Goal: Information Seeking & Learning: Learn about a topic

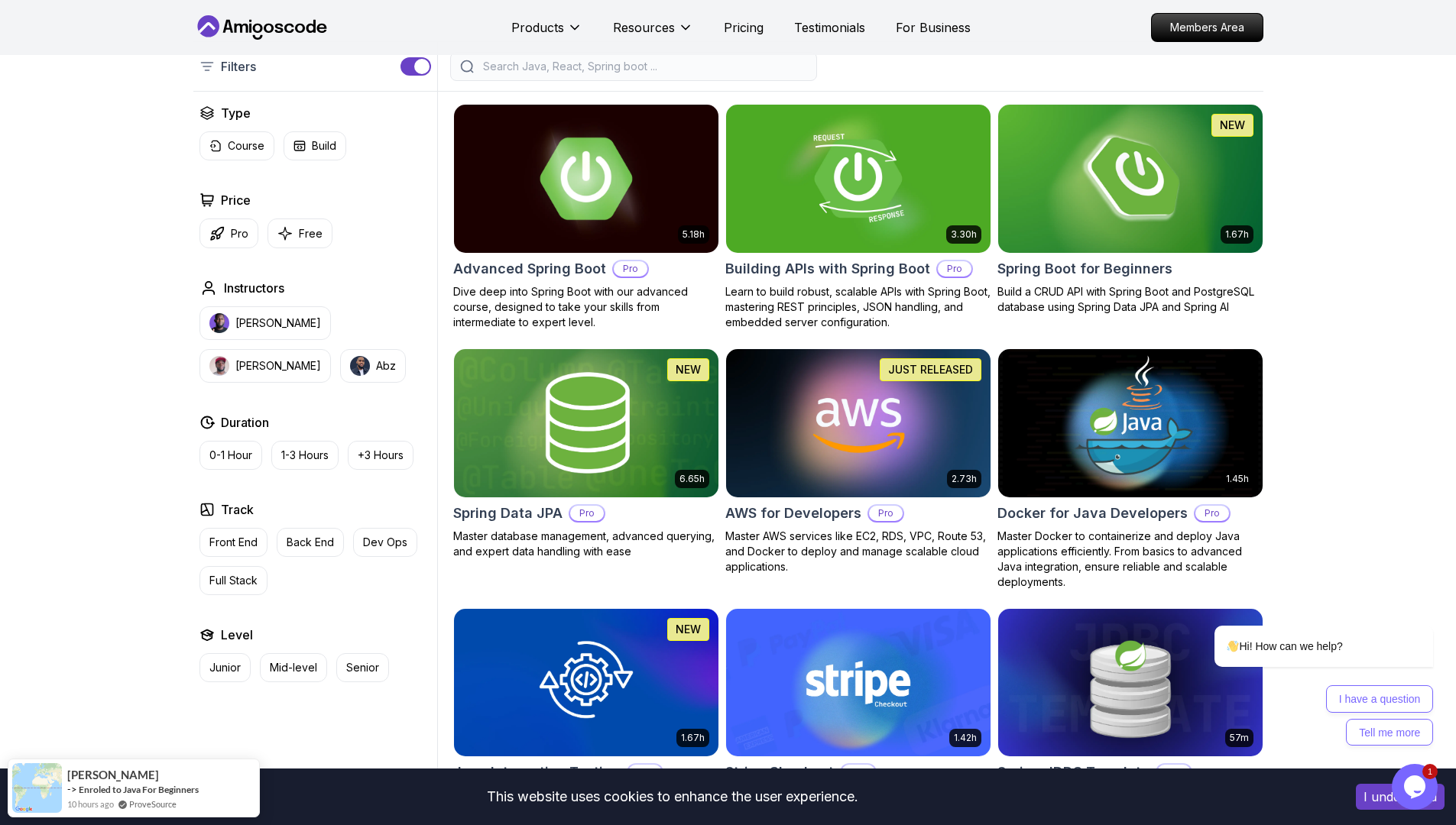
scroll to position [364, 0]
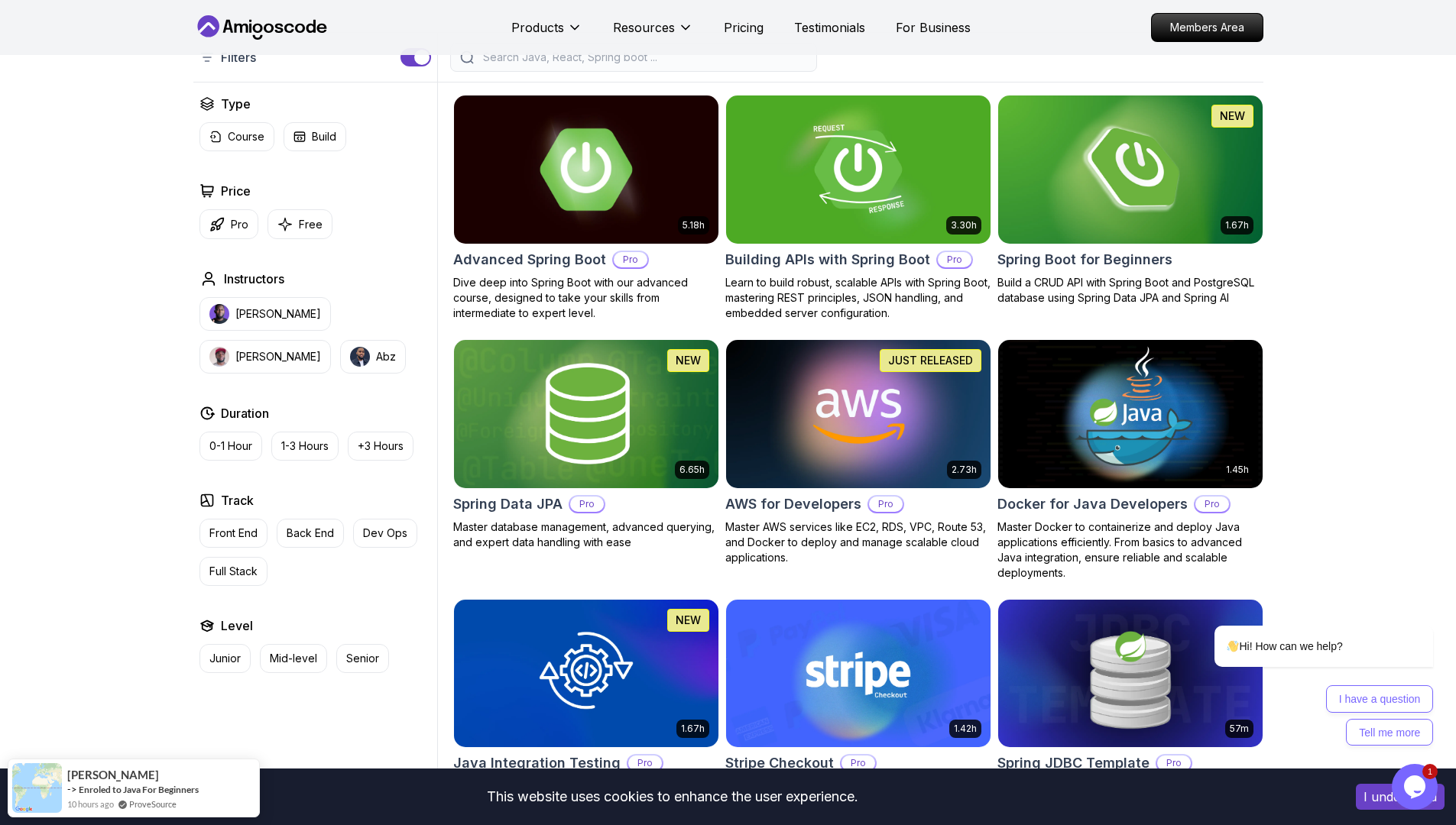
click at [553, 267] on h2 "Advanced Spring Boot" at bounding box center [530, 260] width 153 height 22
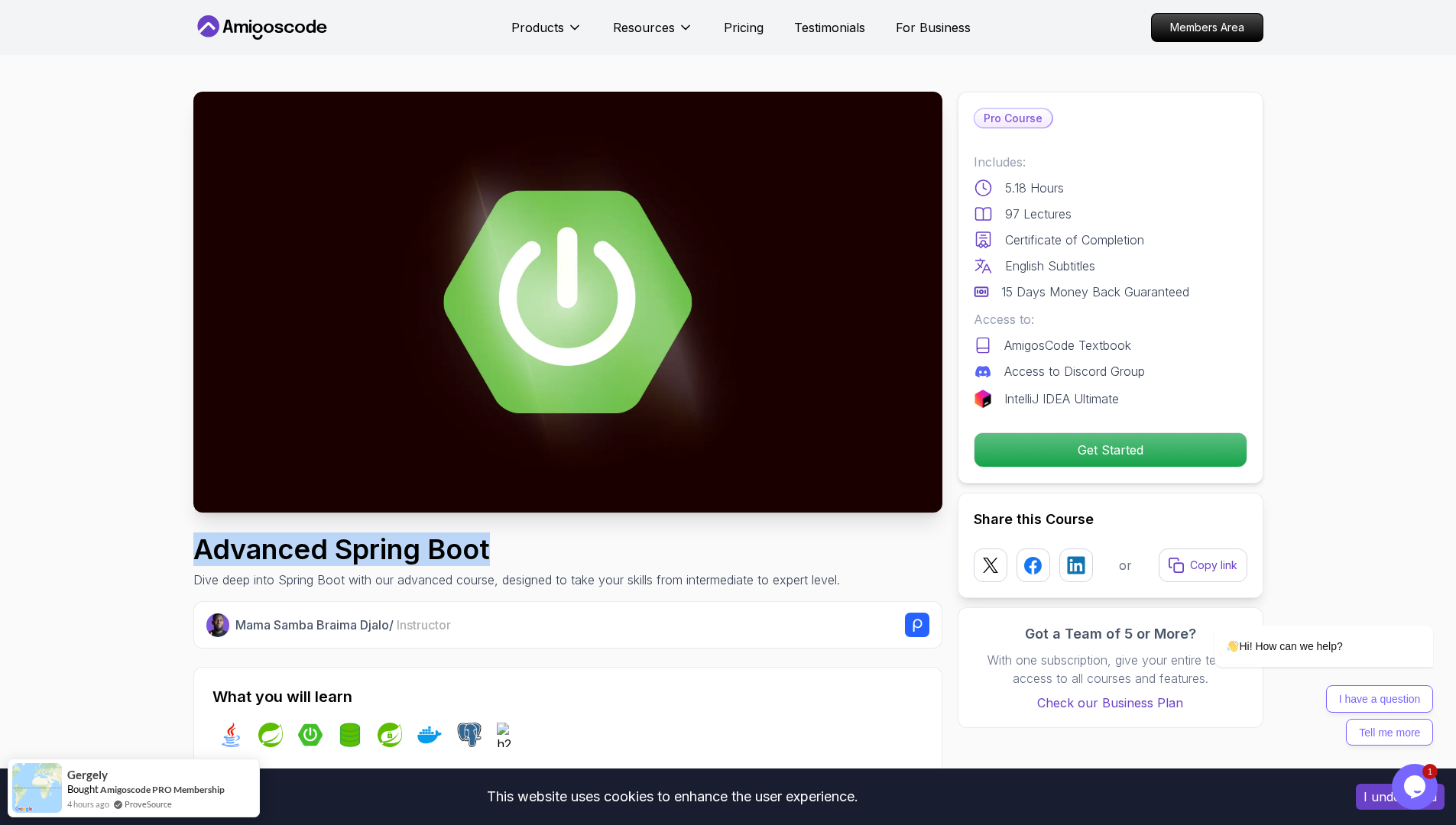
drag, startPoint x: 506, startPoint y: 559, endPoint x: 199, endPoint y: 561, distance: 307.0
click at [199, 561] on h1 "Advanced Spring Boot" at bounding box center [516, 549] width 647 height 31
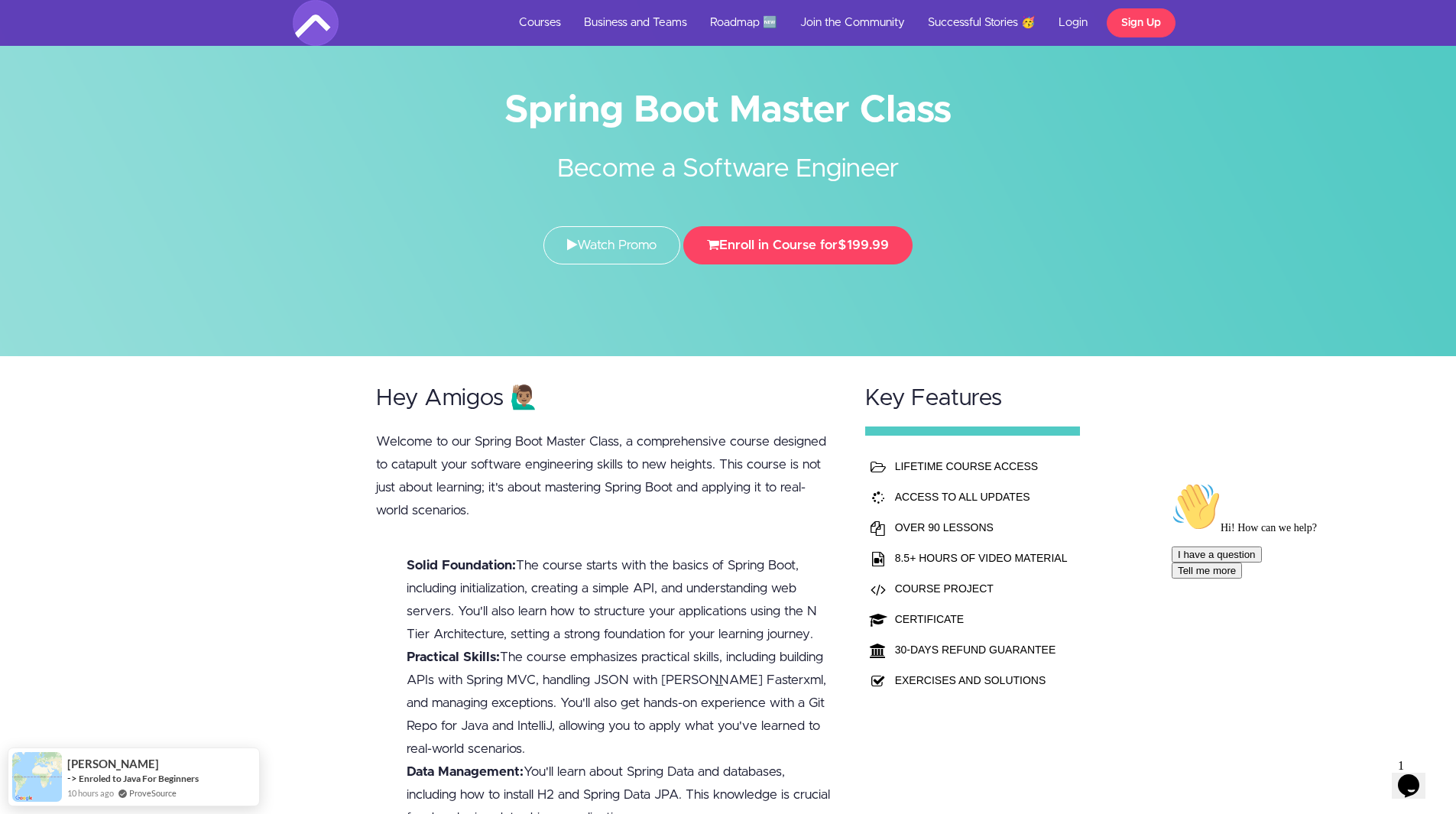
scroll to position [149, 0]
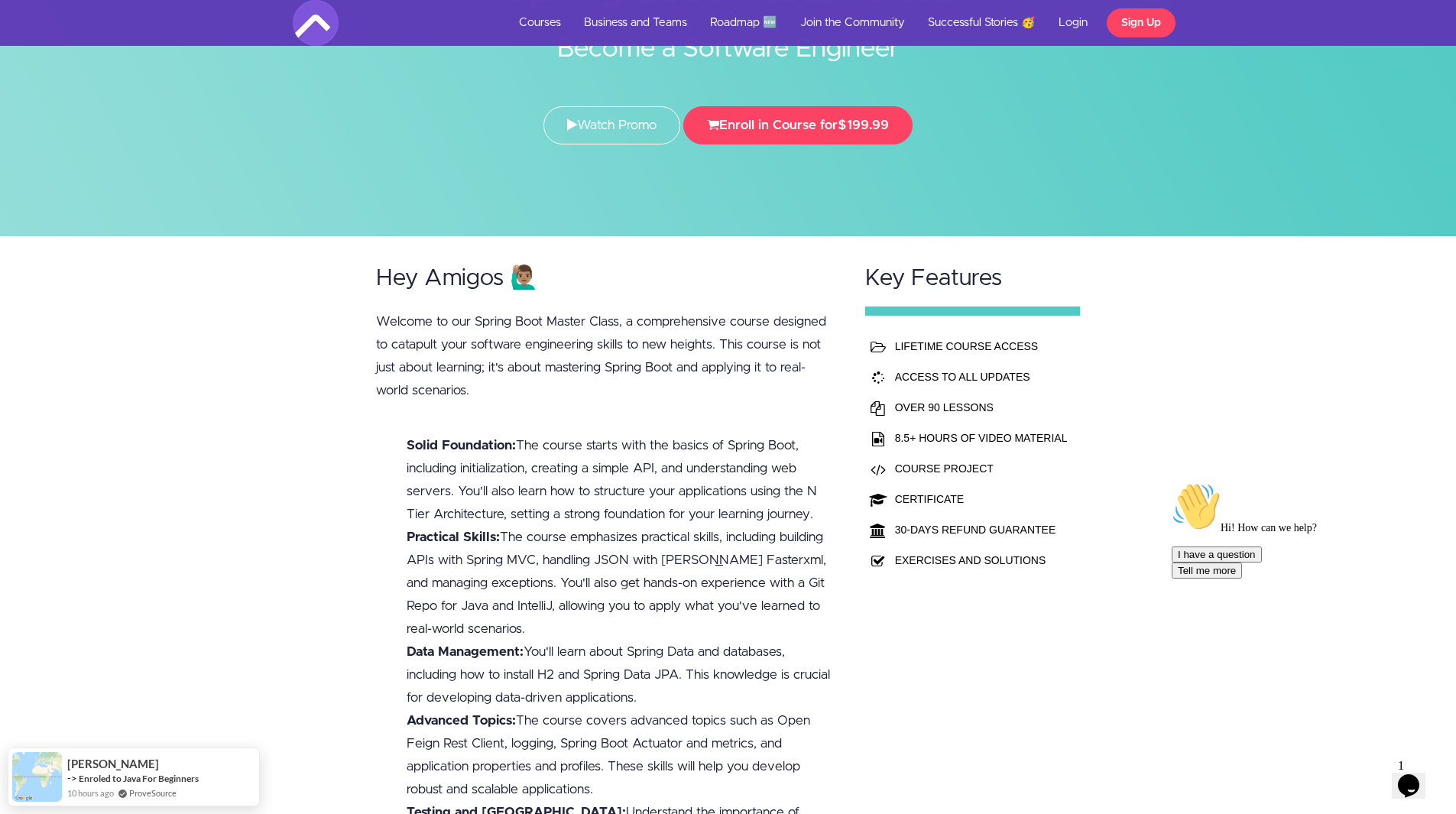
click at [978, 444] on td "8.5+ HOURS OF VIDEO MATERIAL" at bounding box center [981, 438] width 180 height 31
click at [1022, 444] on td "8.5+ HOURS OF VIDEO MATERIAL" at bounding box center [981, 438] width 180 height 31
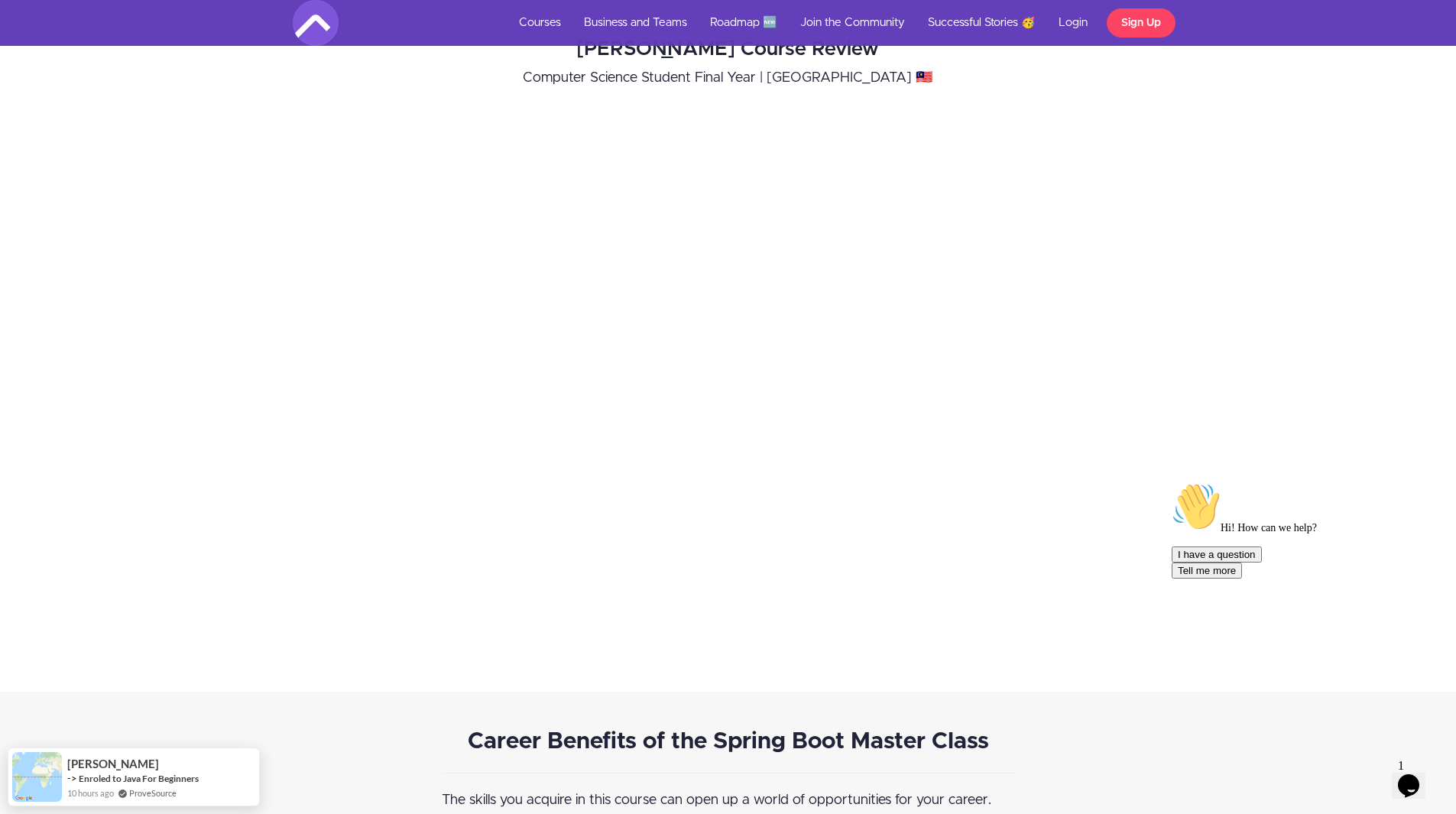
scroll to position [5907, 0]
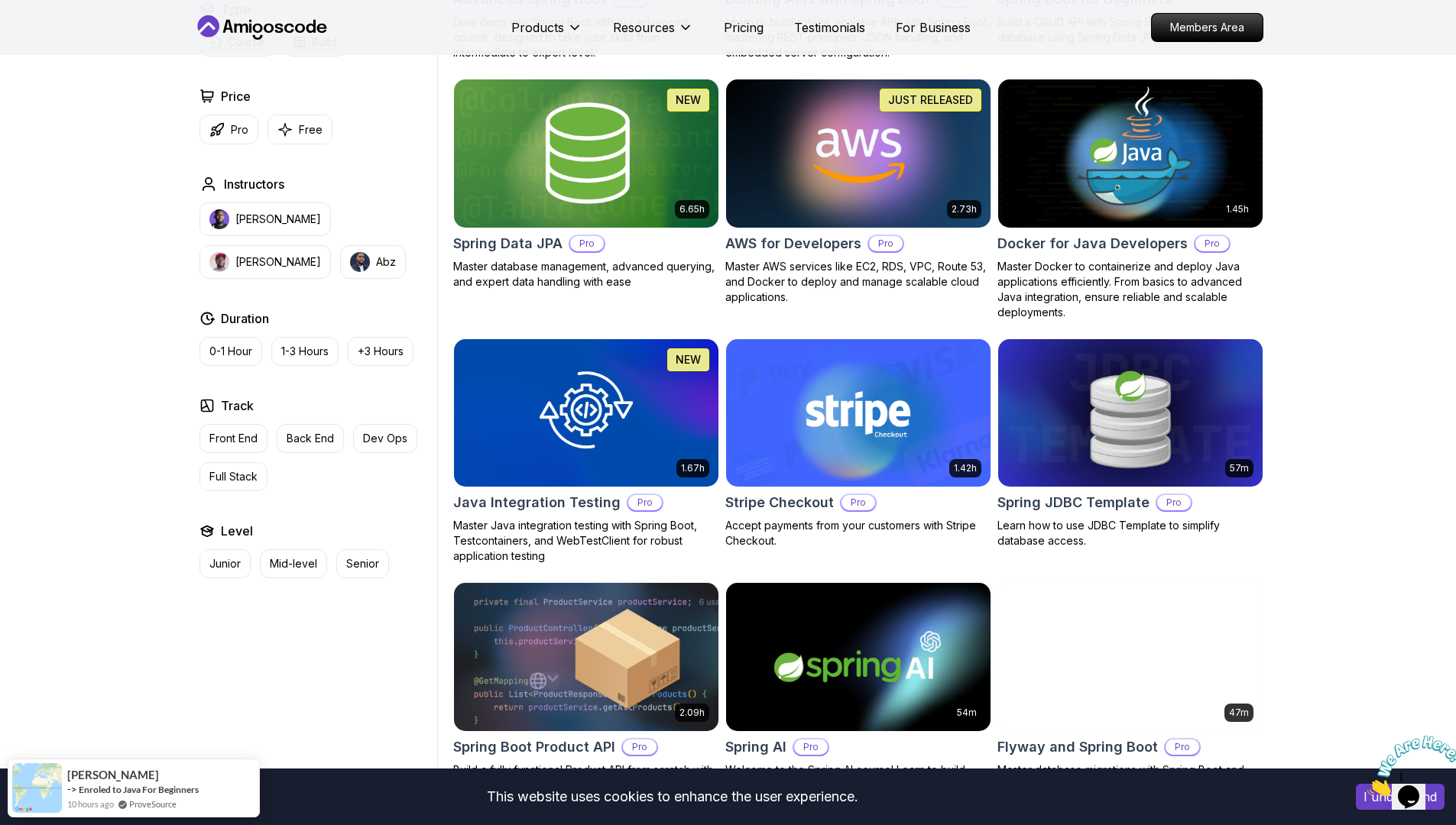
scroll to position [888, 0]
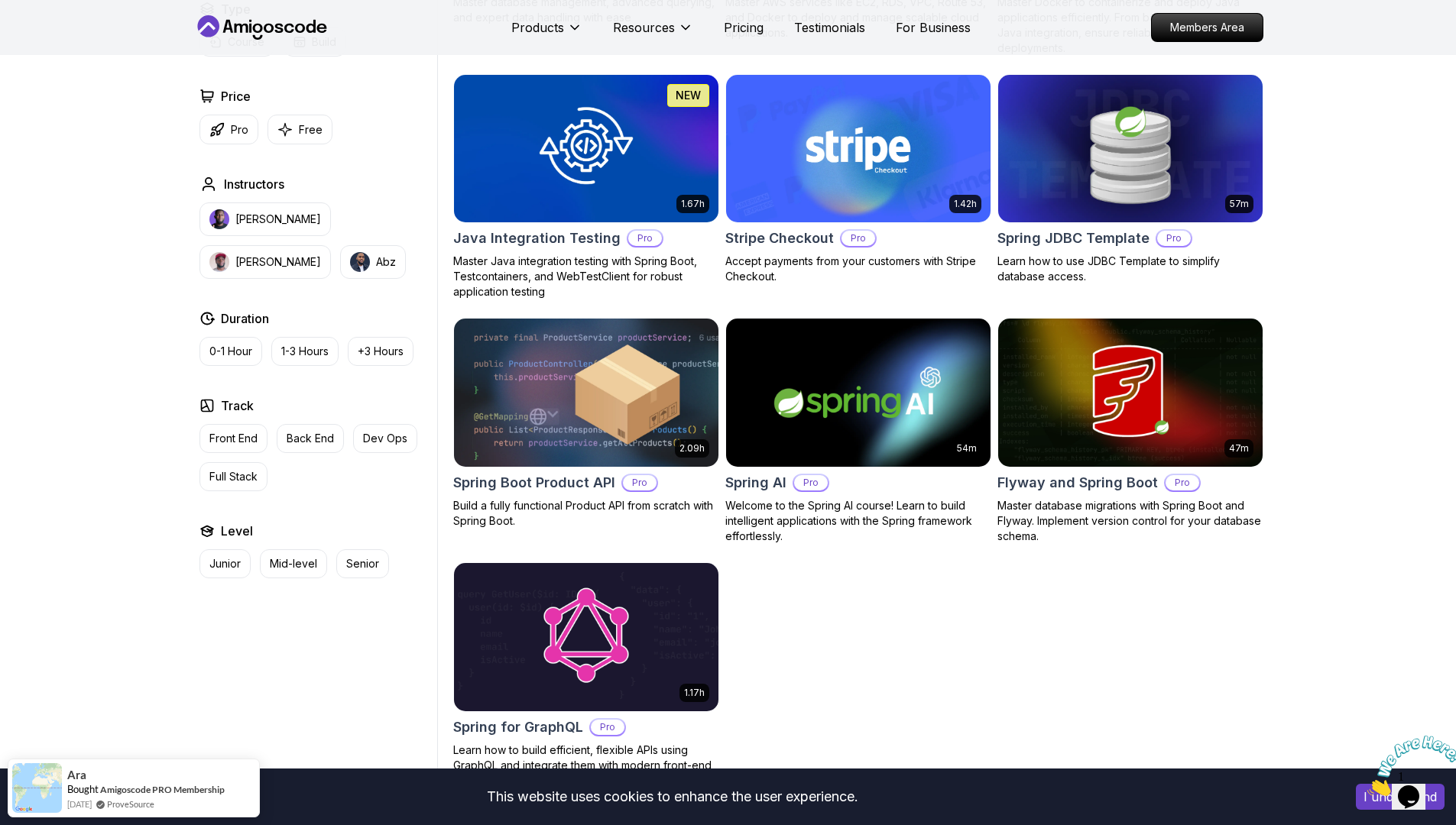
click at [962, 285] on body "This website uses cookies to enhance the user experience. I understand Products…" at bounding box center [728, 359] width 1456 height 2495
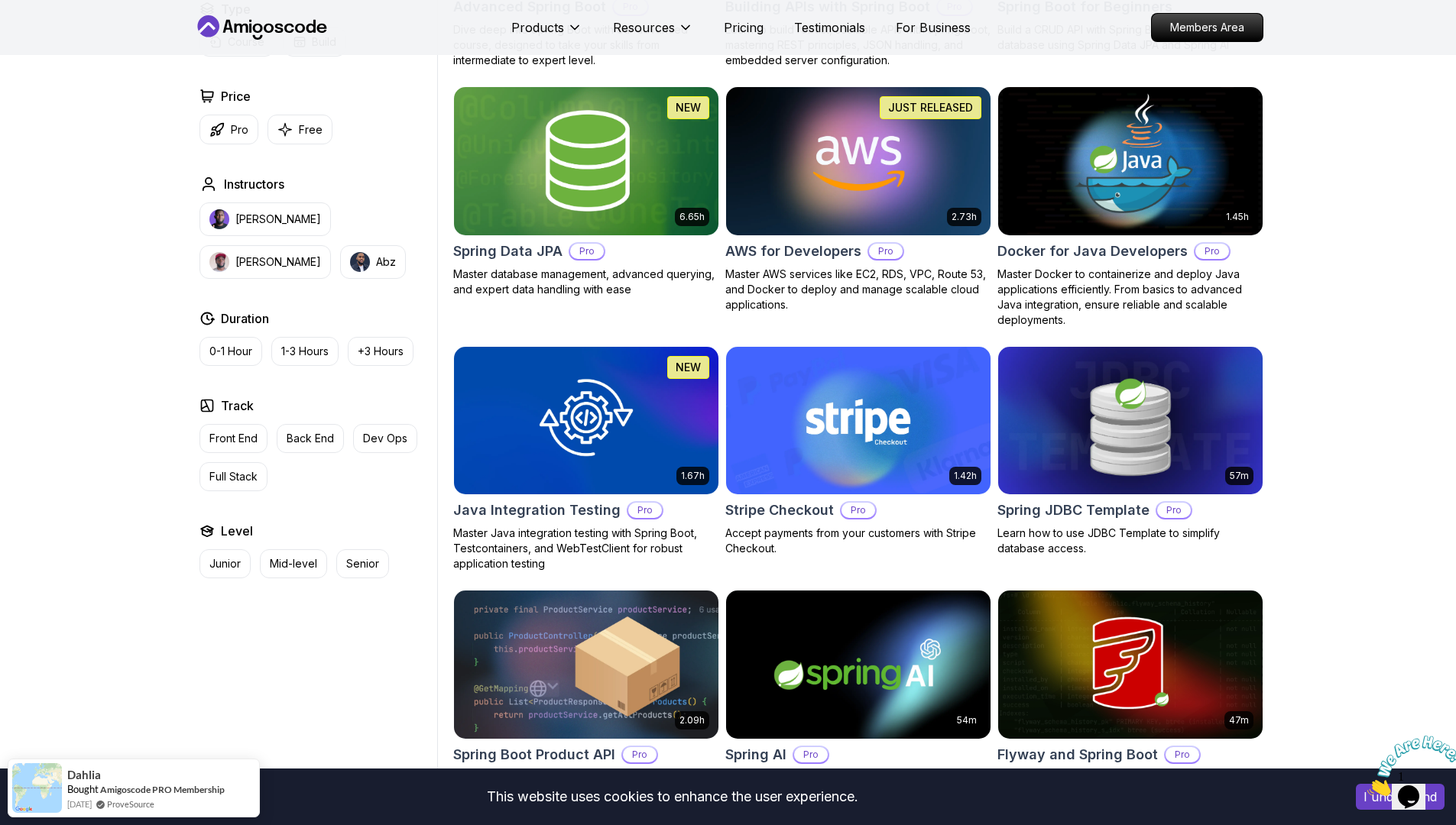
scroll to position [0, 0]
